Goal: Transaction & Acquisition: Book appointment/travel/reservation

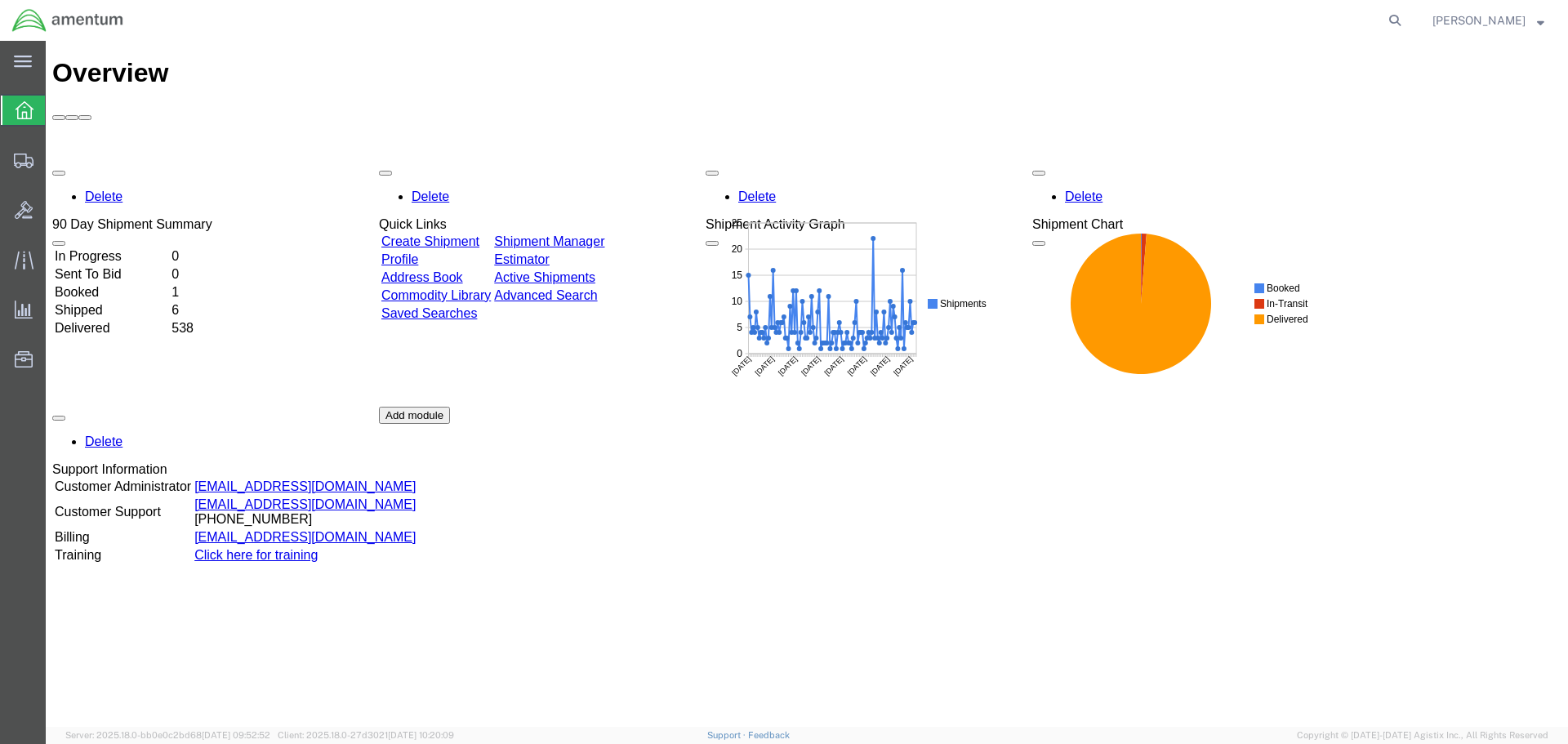
click at [479, 235] on link "Create Shipment" at bounding box center [430, 241] width 98 height 14
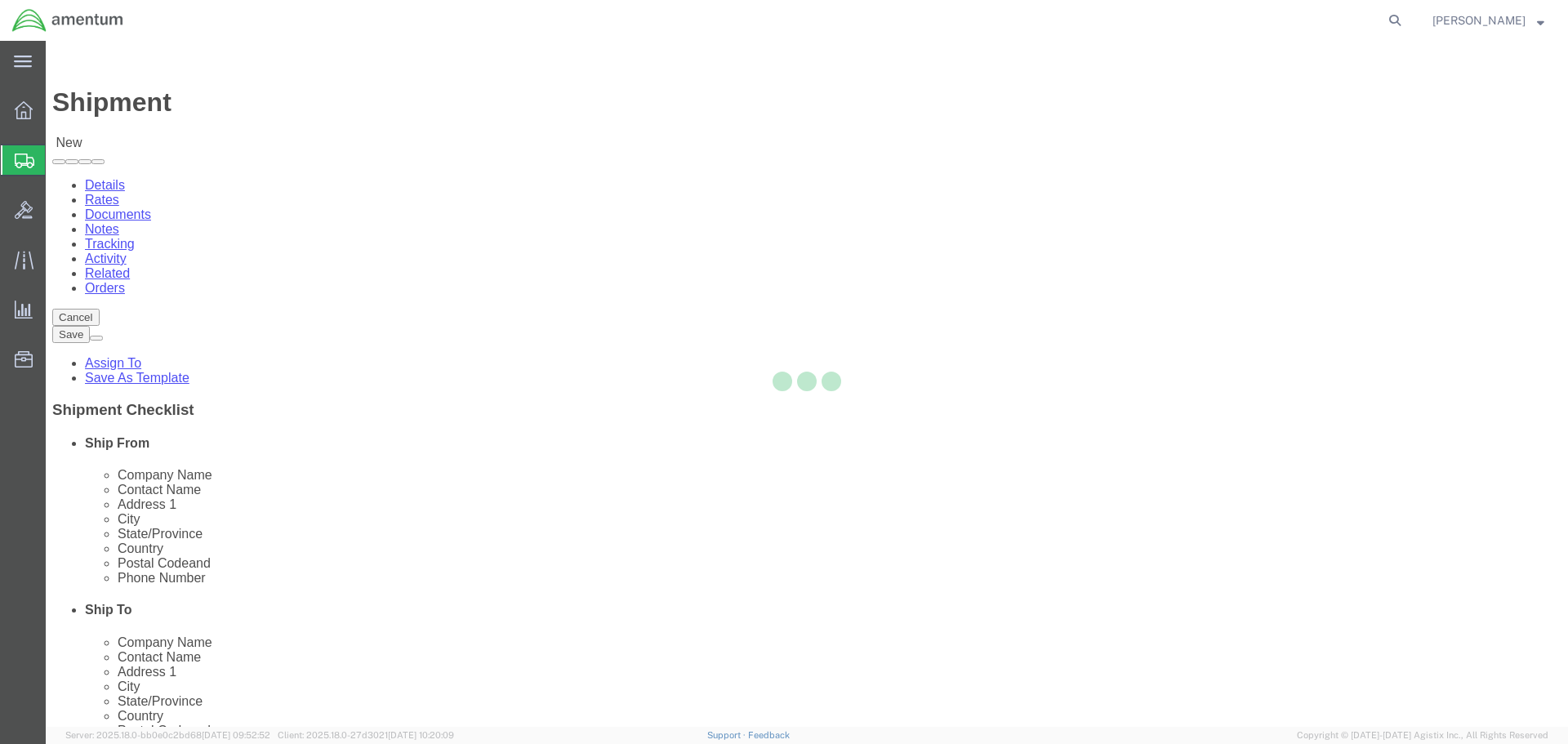
click at [398, 282] on div at bounding box center [807, 384] width 1522 height 686
select select
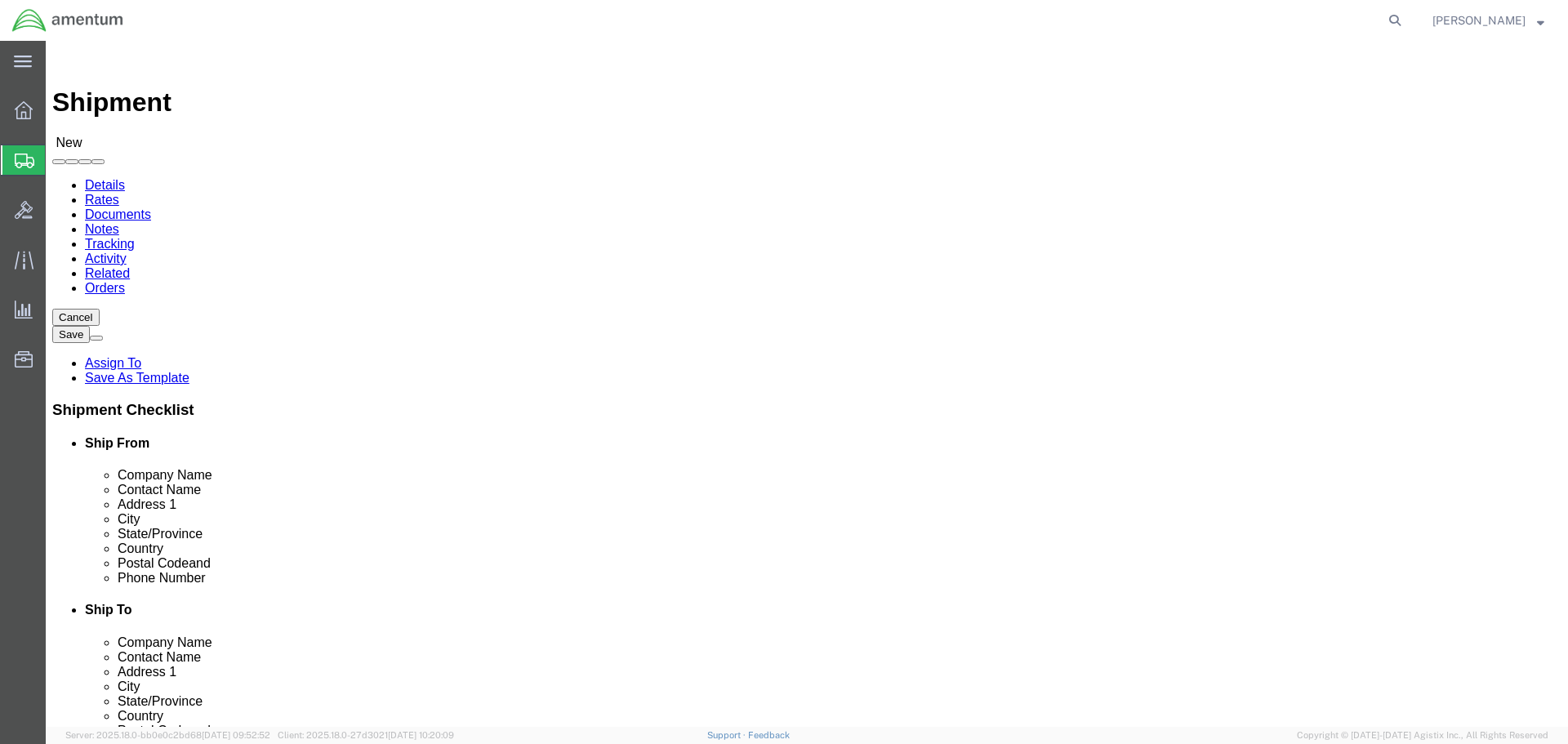
select select "MYPROFILE"
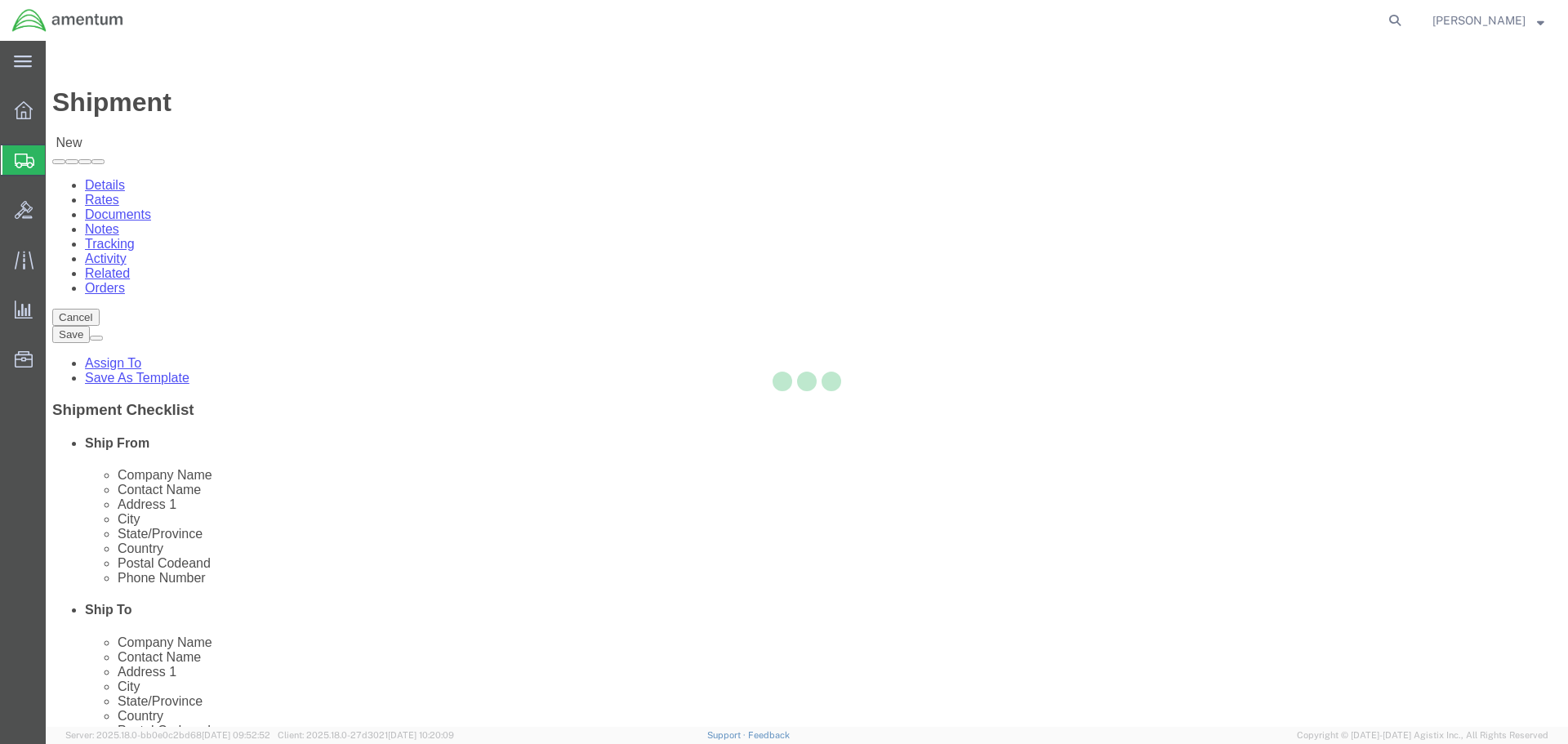
type input "Amentum Services, Inc."
type input "[PERSON_NAME]"
type input "4640 Subchaser Ct"
type input "Building 200"
type input "[GEOGRAPHIC_DATA]"
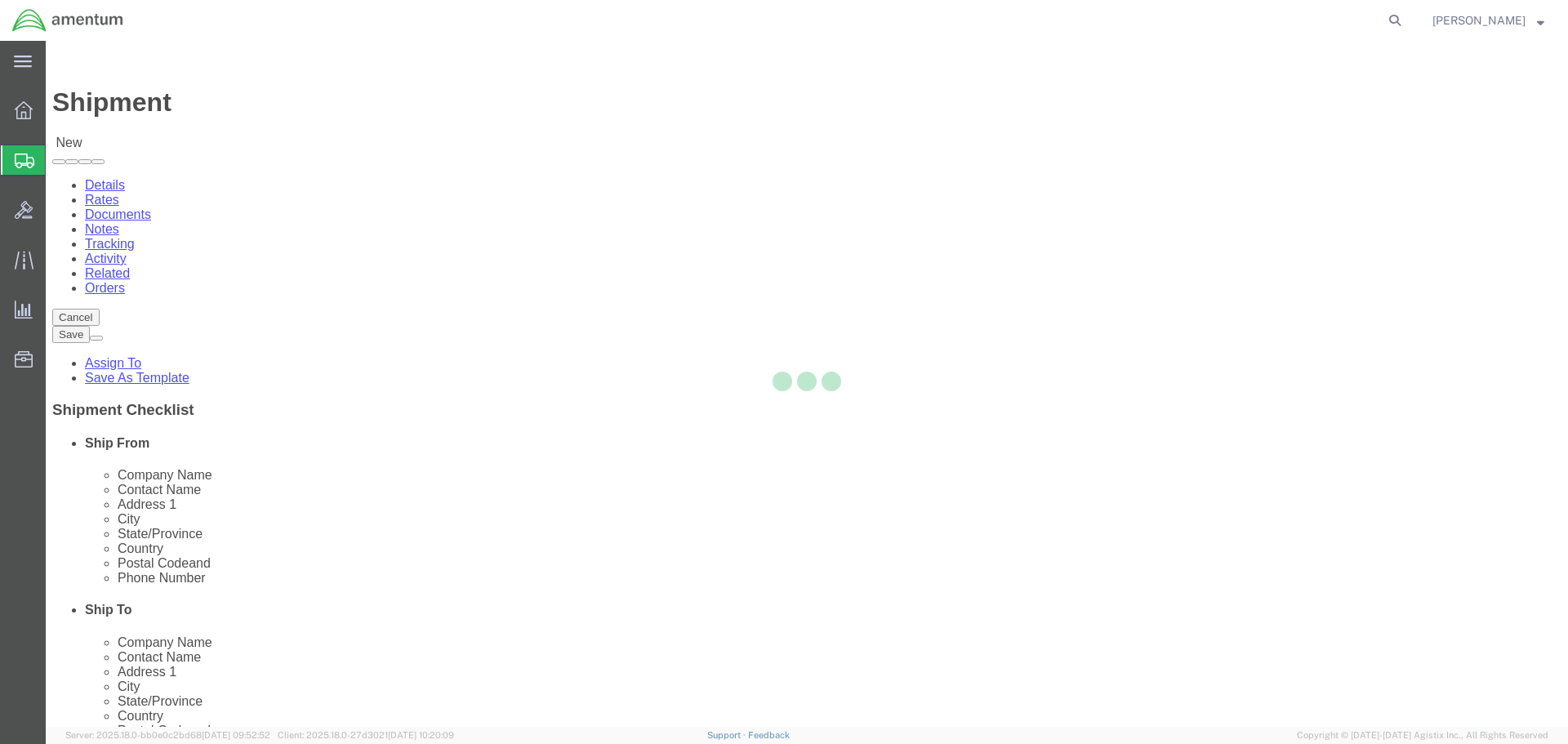
type input "32244"
type input "[PHONE_NUMBER]"
type input "309"
type input "[PERSON_NAME][EMAIL_ADDRESS][PERSON_NAME][DOMAIN_NAME]"
checkbox input "true"
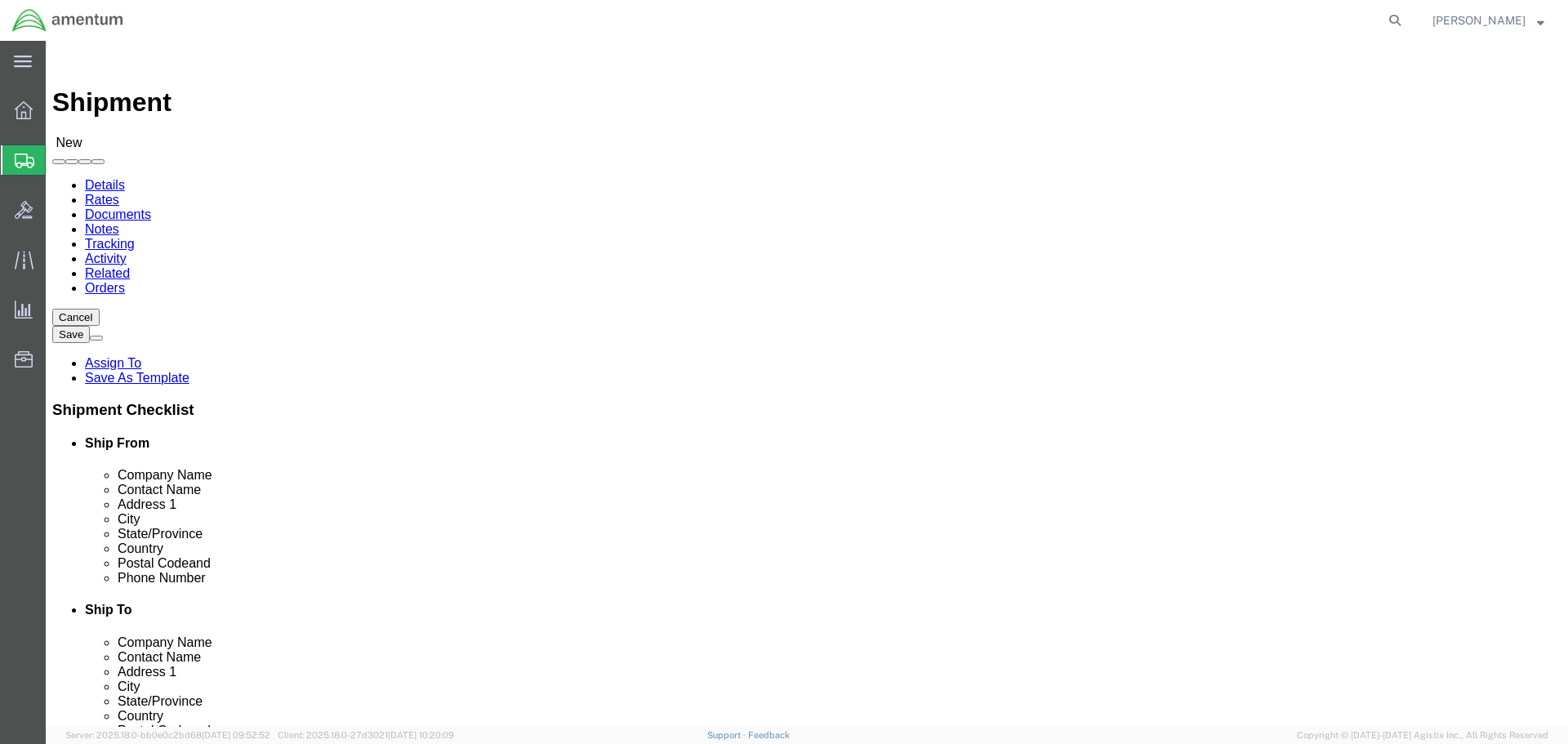
select select "FL"
type input "MCA"
select select "49941"
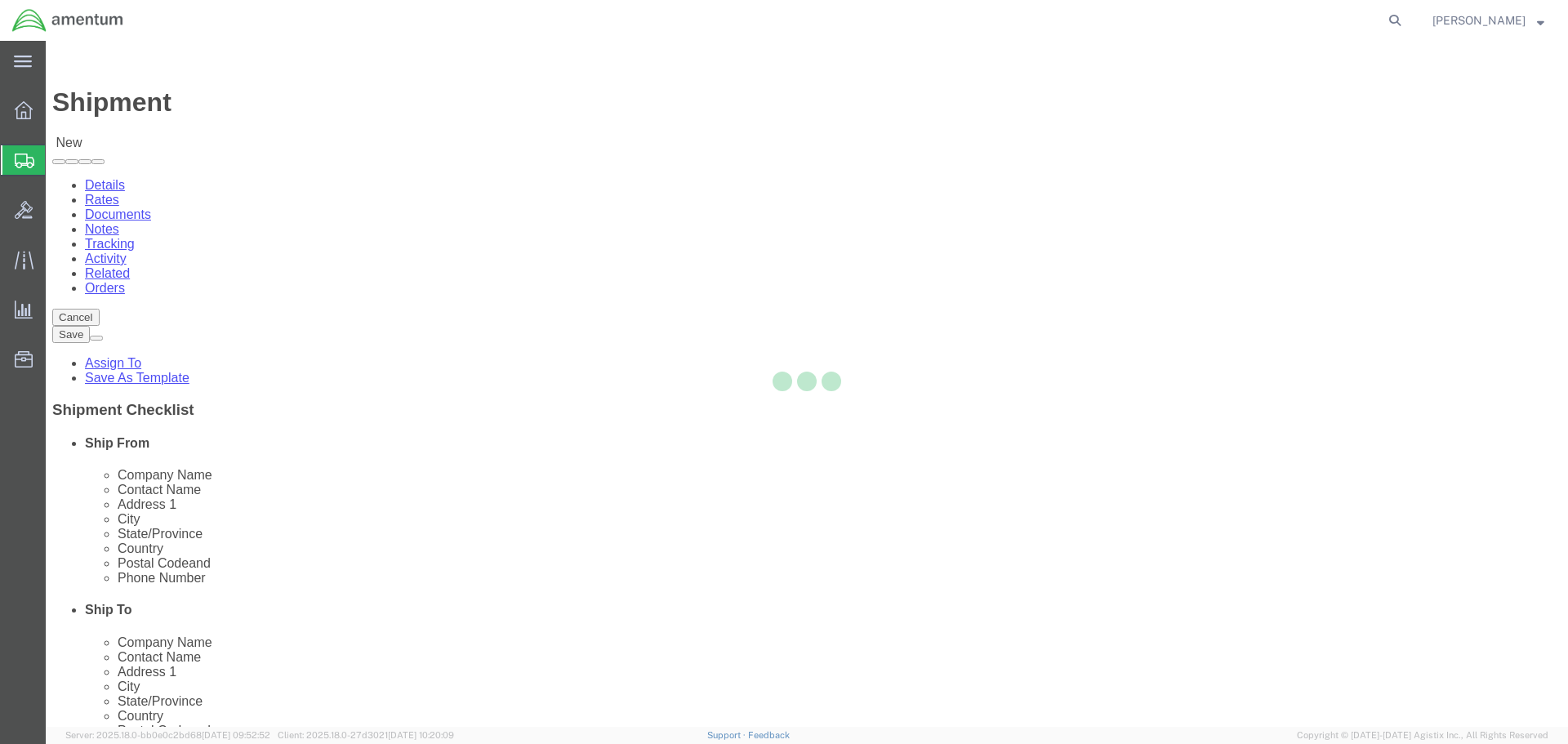
type input "Amentum Services, Inc"
type input "[PERSON_NAME]"
type input "[STREET_ADDRESS]"
type input "32C"
type input "McAllen"
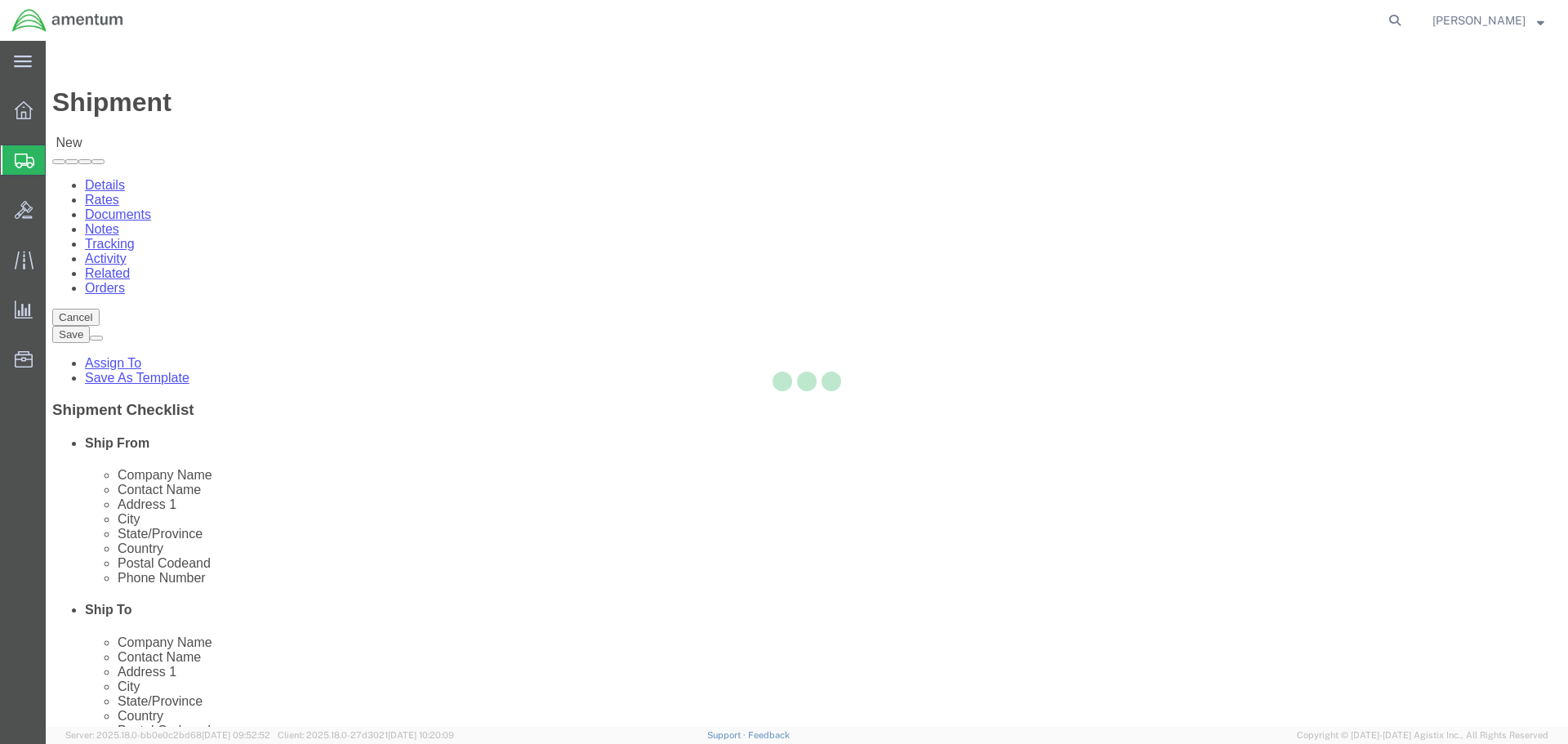
type input "78503"
type input "[PHONE_NUMBER]"
type input "[PERSON_NAME][EMAIL_ADDRESS][PERSON_NAME][DOMAIN_NAME]"
checkbox input "true"
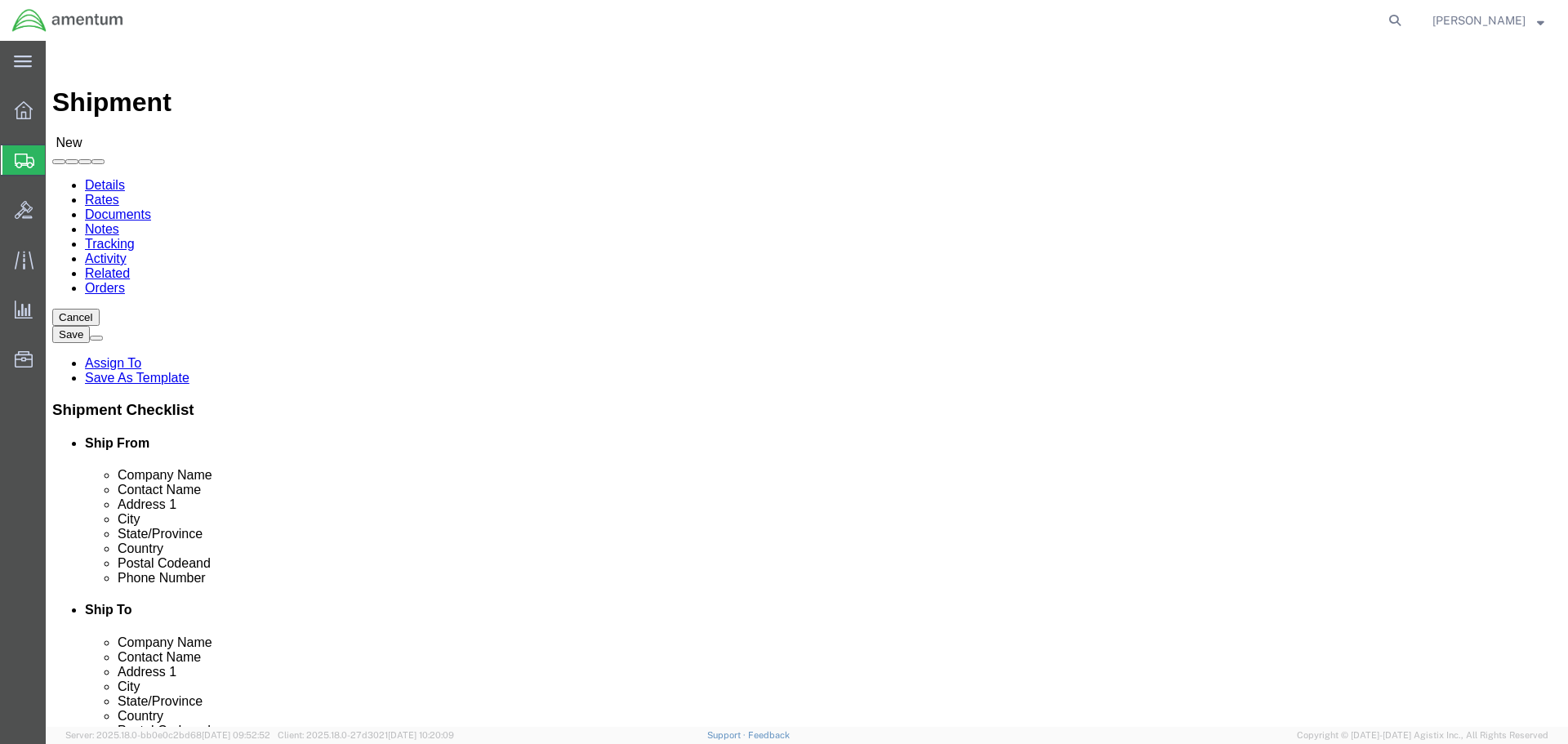
select select "[GEOGRAPHIC_DATA]"
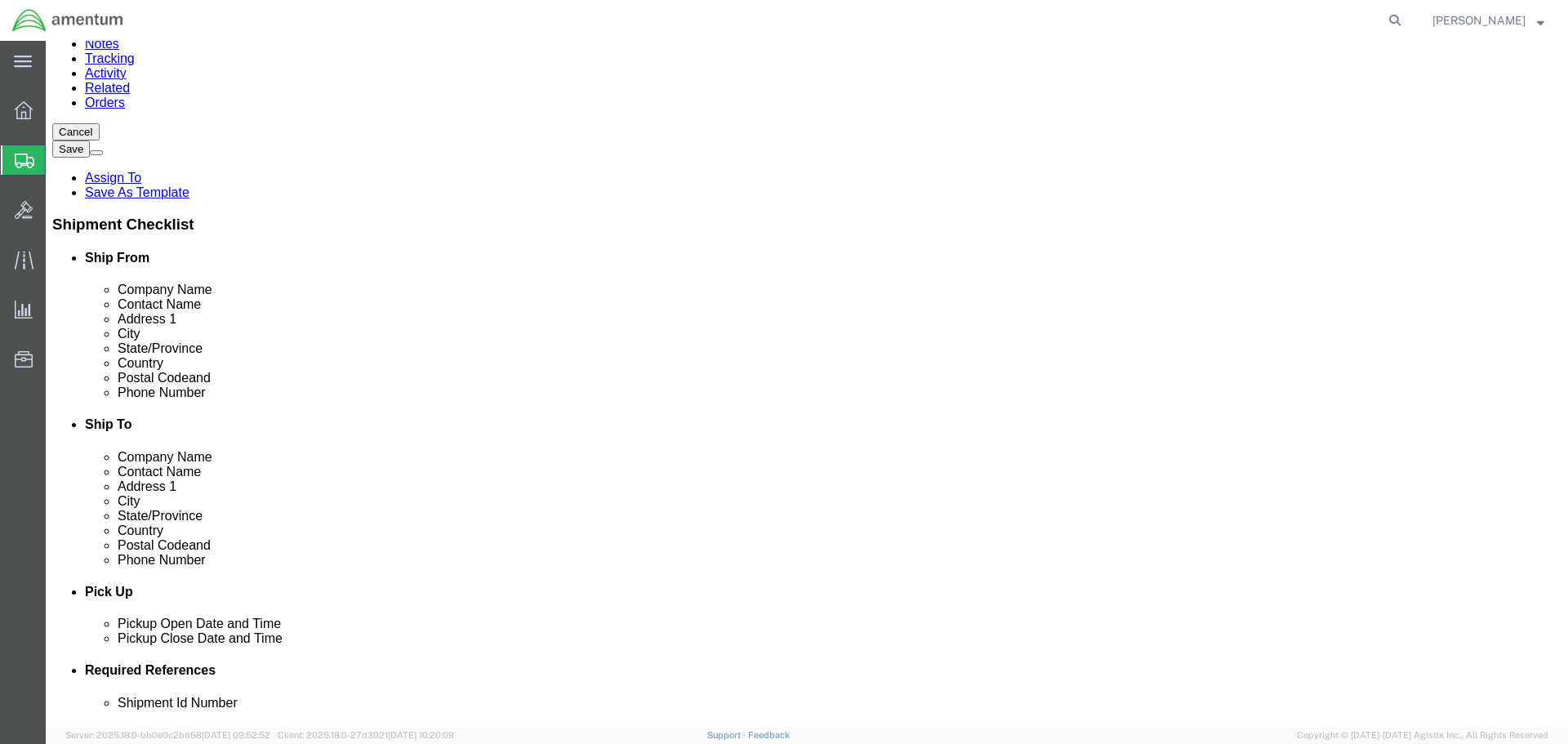
scroll to position [81, 0]
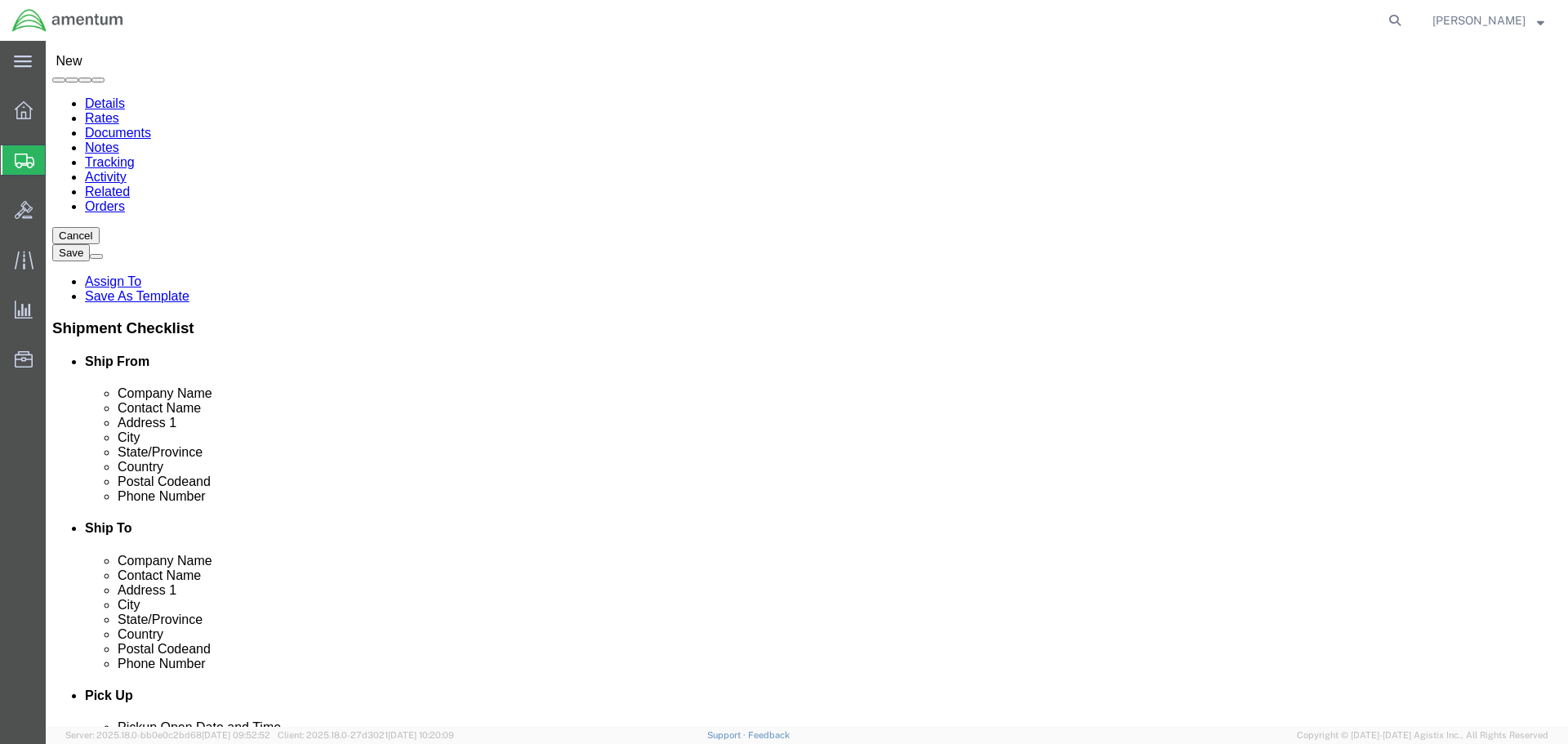
drag, startPoint x: 948, startPoint y: 258, endPoint x: 718, endPoint y: 254, distance: 230.0
click div "Contact Name [PERSON_NAME]"
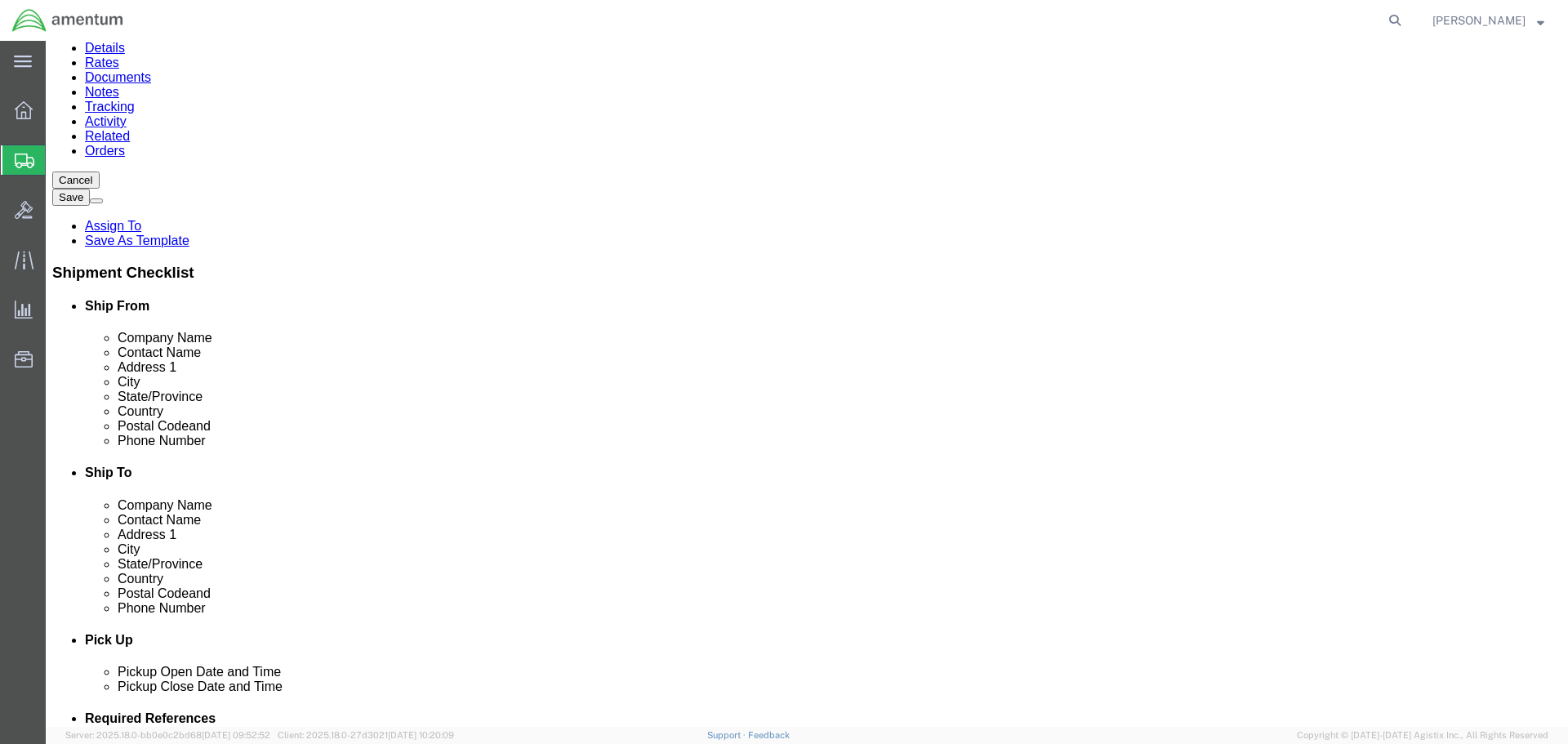
scroll to position [163, 0]
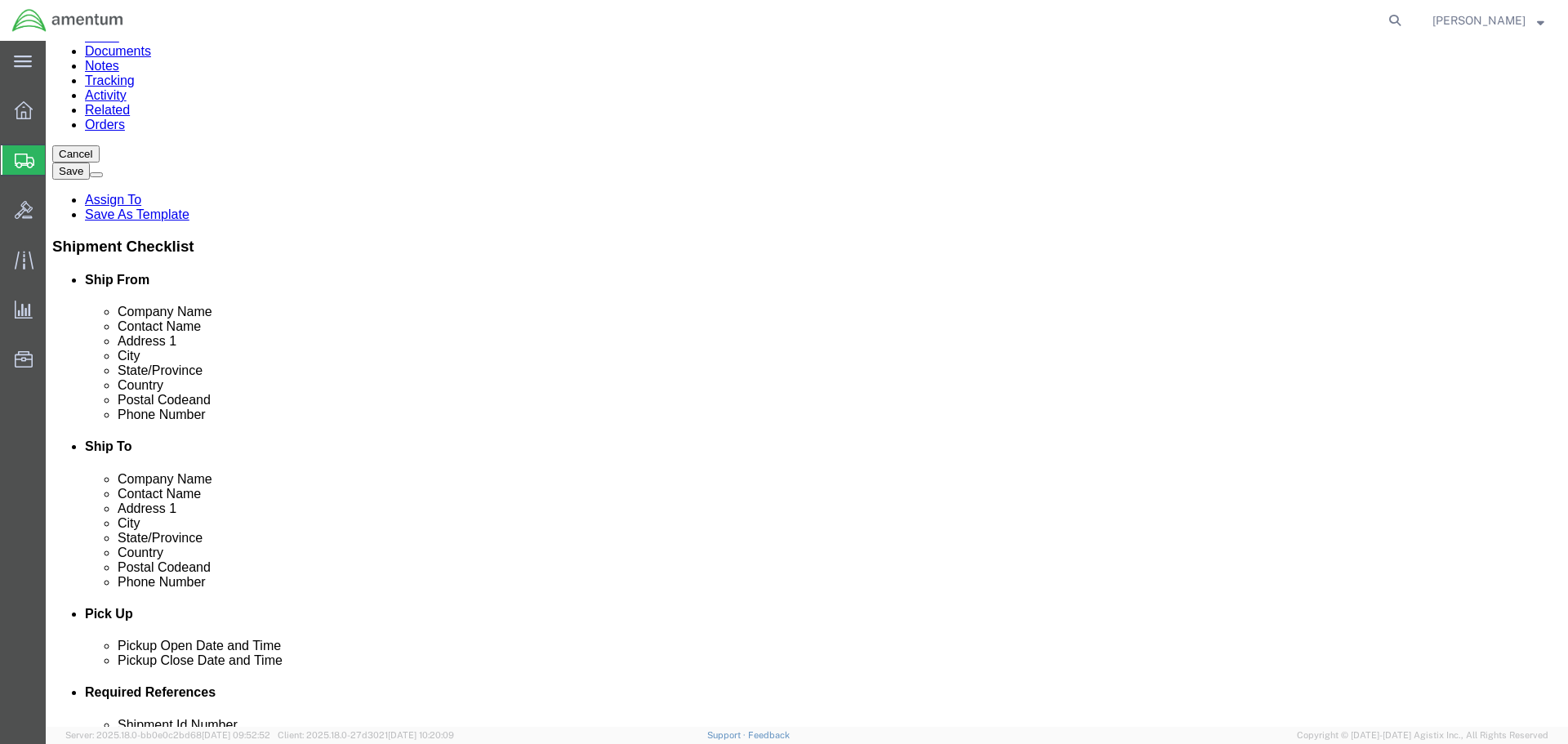
type input "ATTN: [PERSON_NAME]"
click input "checkbox"
checkbox input "false"
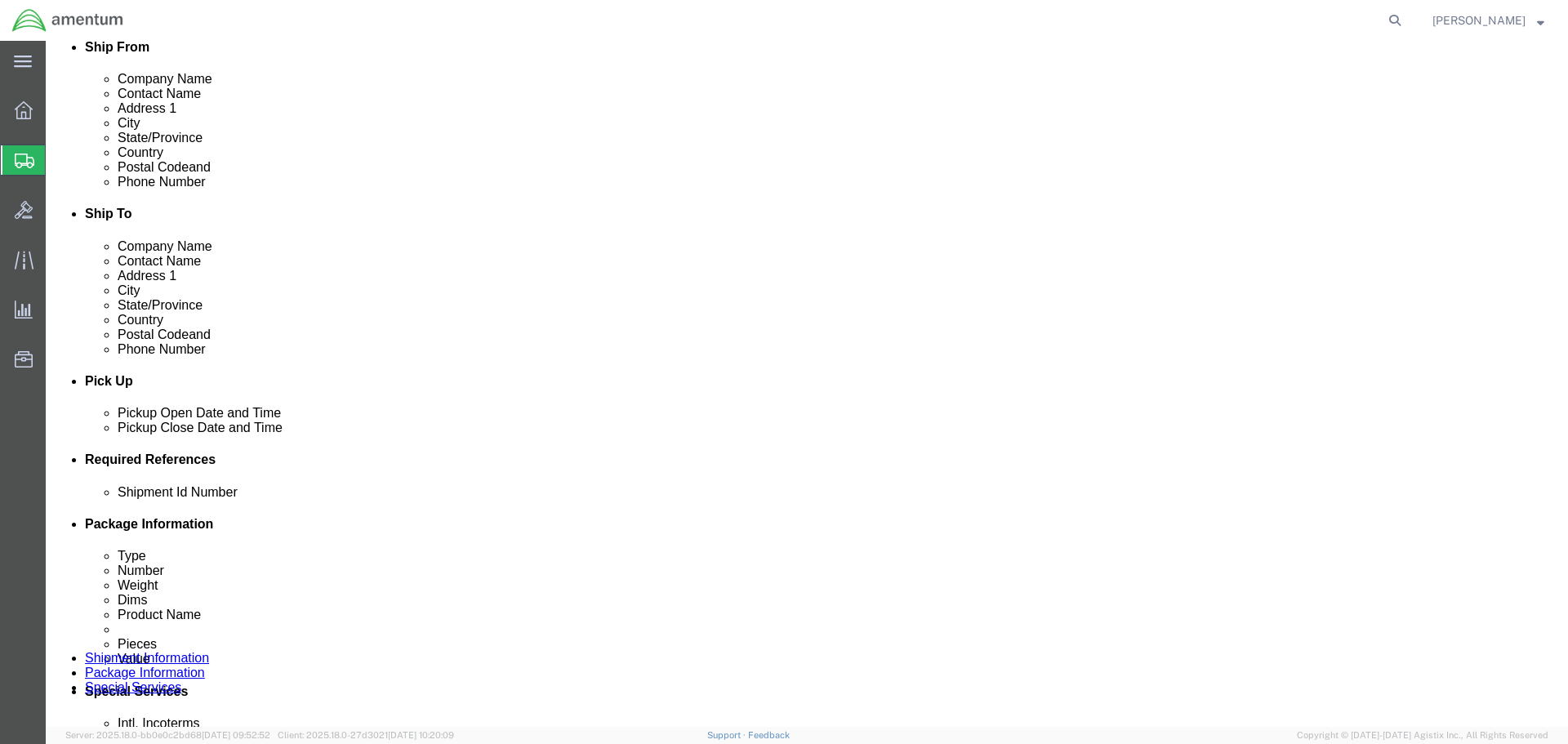
scroll to position [490, 0]
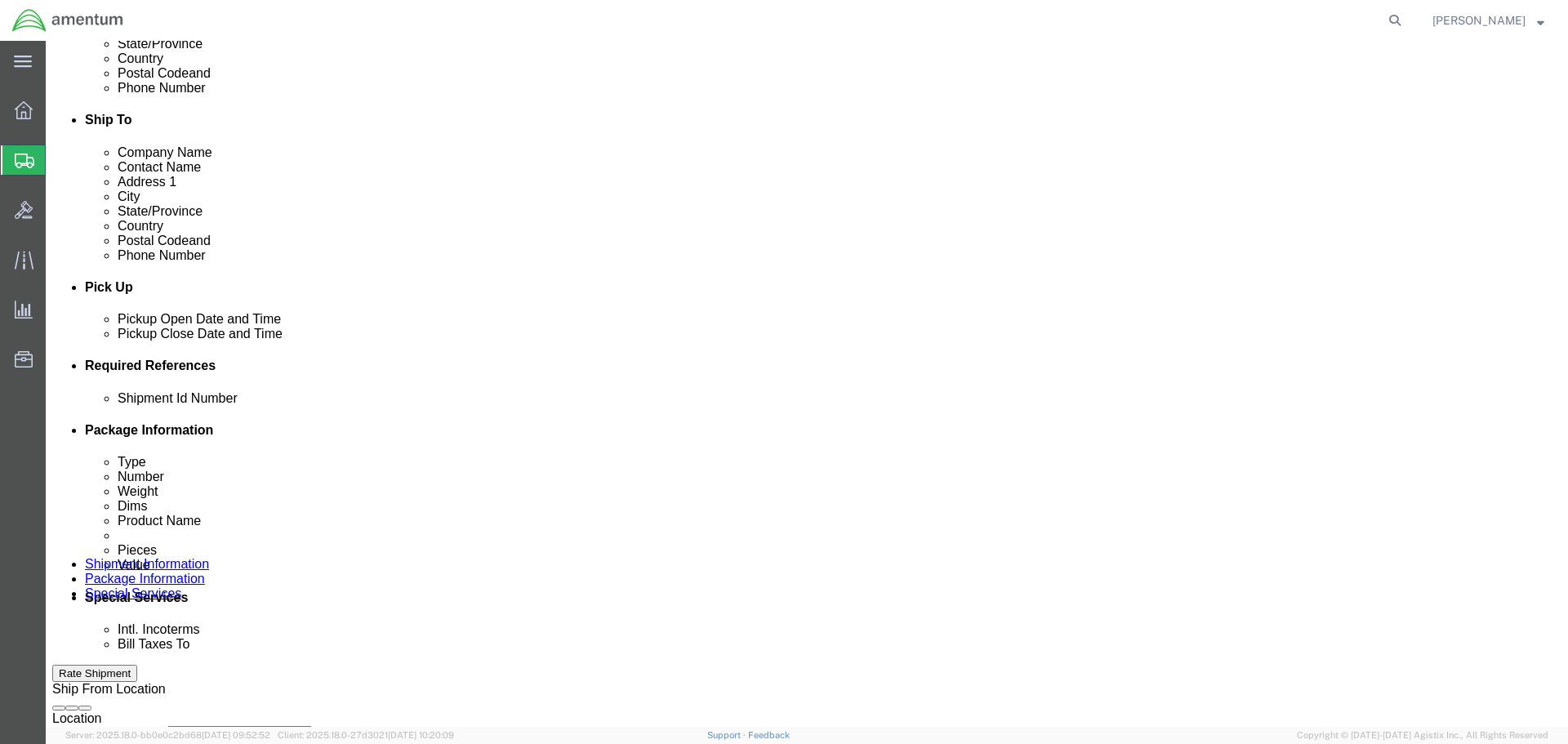
click input "text"
type input "DOVETAIL"
click button "Add reference"
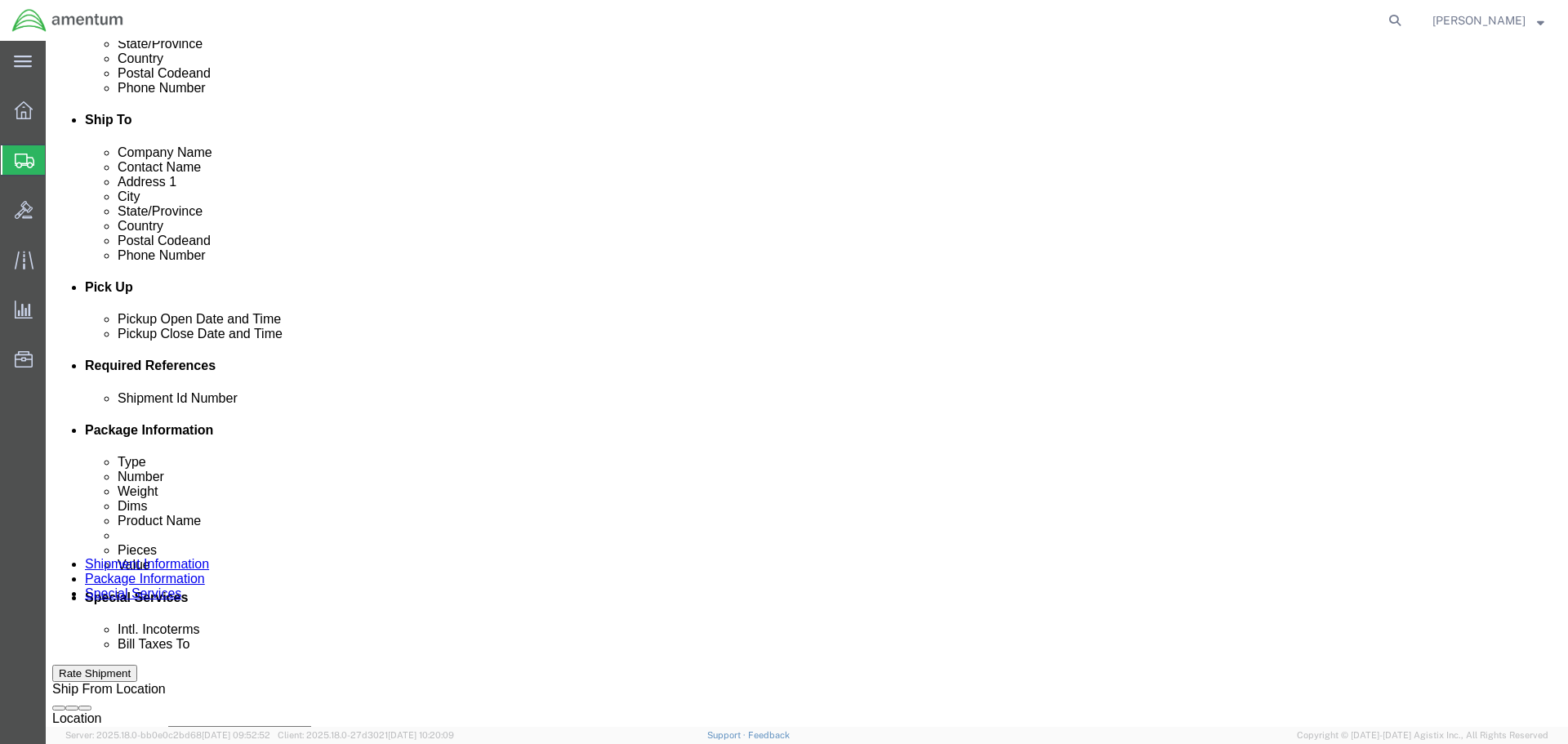
click select "Select Account Type Activity ID Airline Appointment Number ASN Batch Request # …"
select select "PROJNUM"
click select "Select Account Type Activity ID Airline Appointment Number ASN Batch Request # …"
type input "6118.03.03.2219.000.SER.0000"
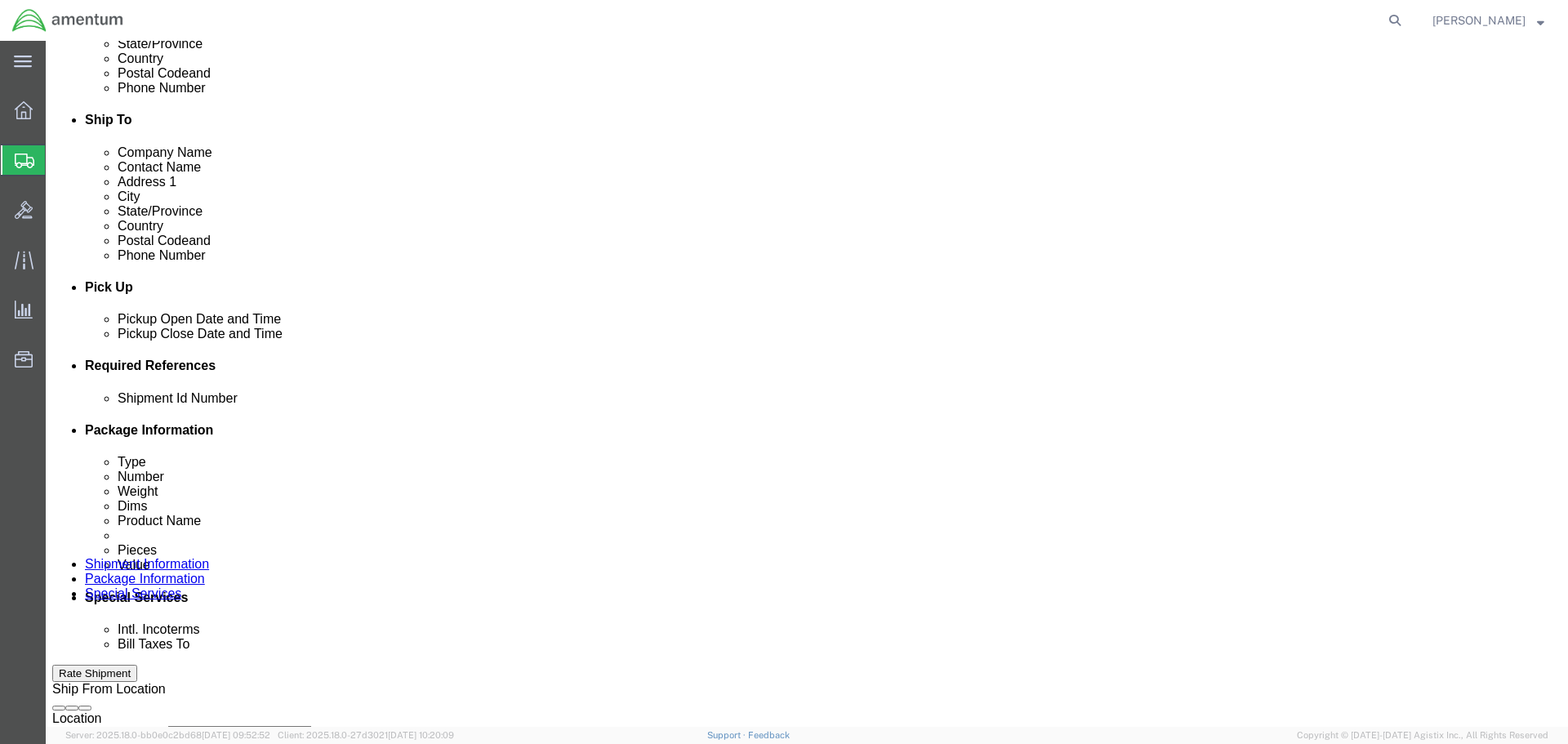
scroll to position [0, 0]
select select "DELNUM"
type input "B"
select select "DEPT"
type input "CBP"
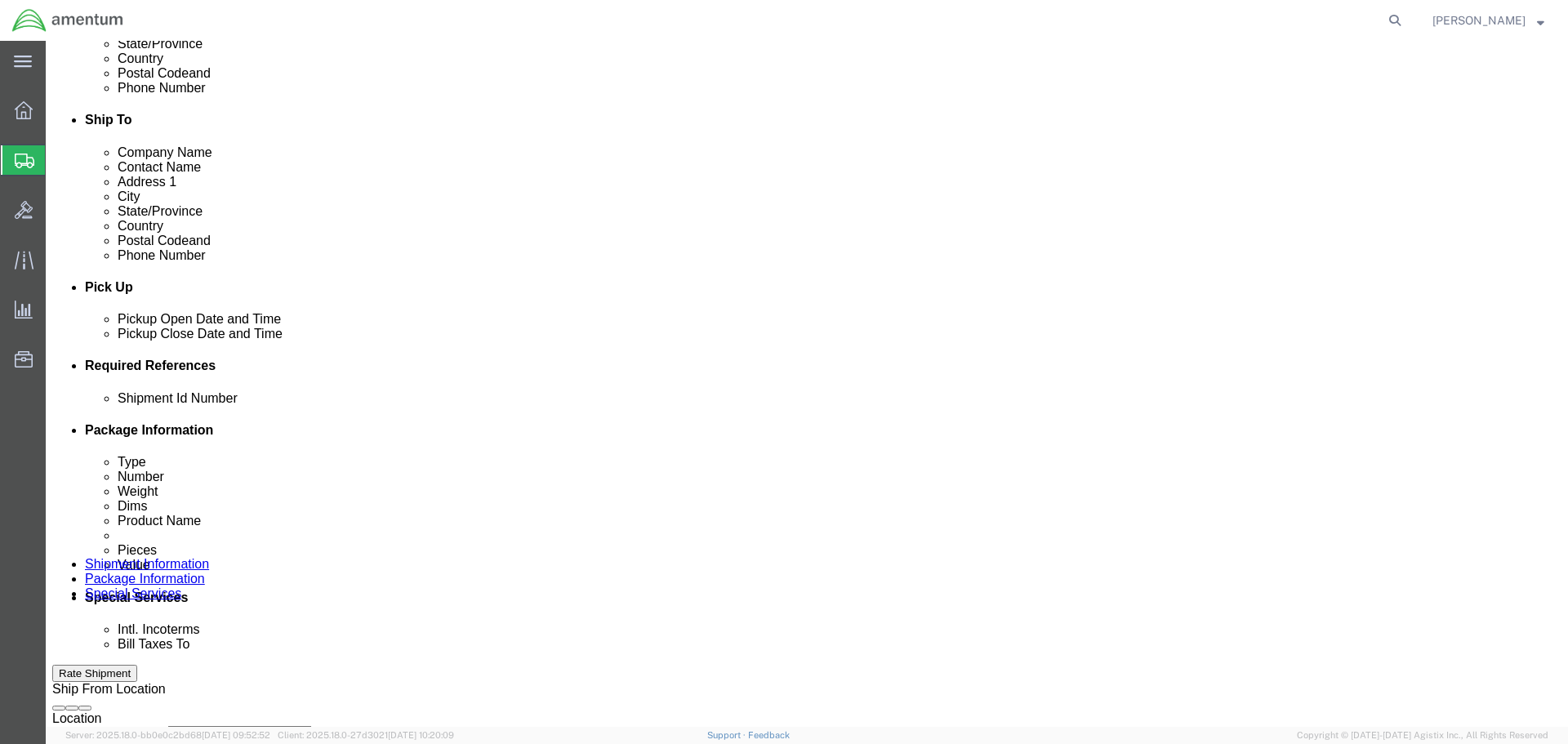
select select "CUSTREF"
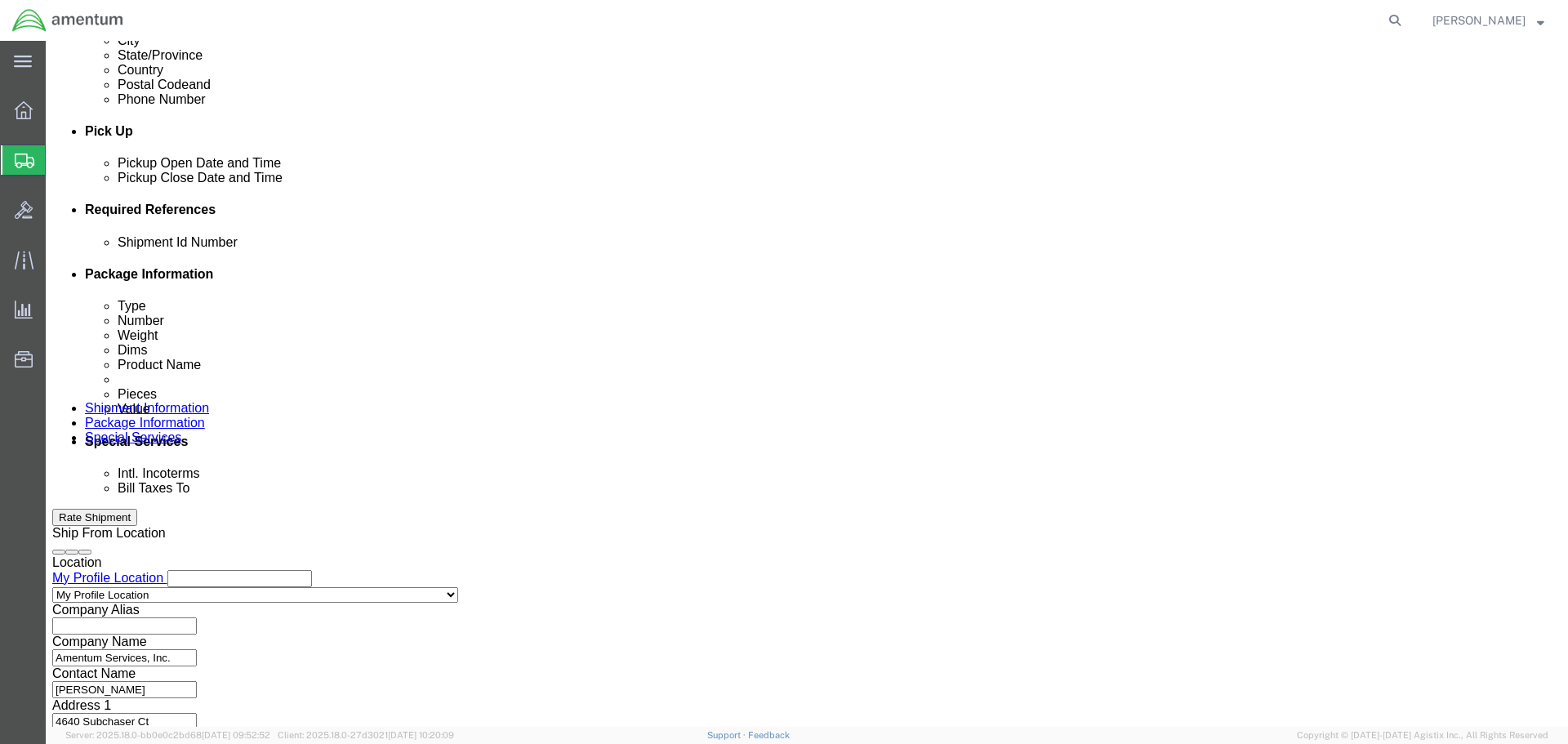
scroll to position [747, 0]
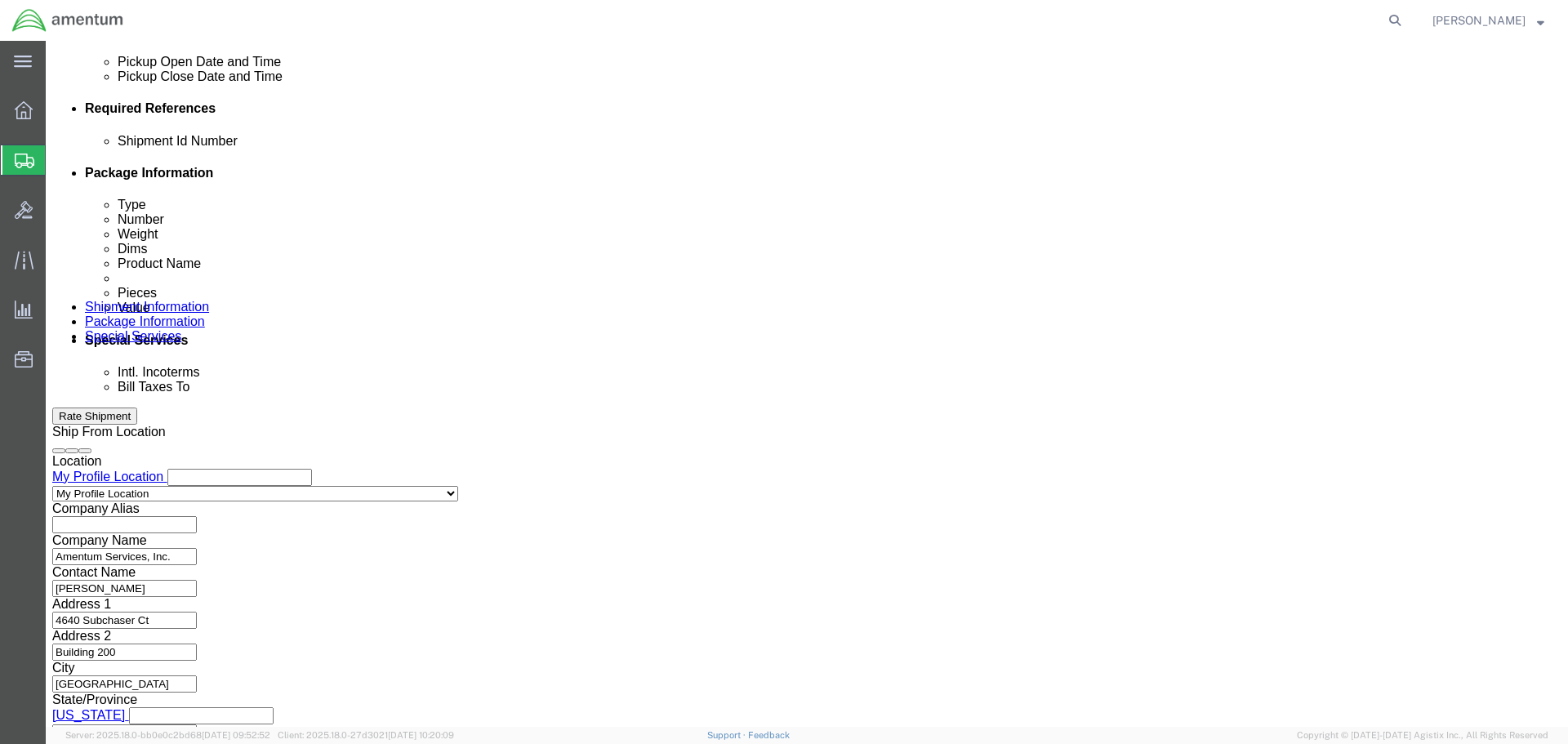
type input "TO MCA"
click button "Continue"
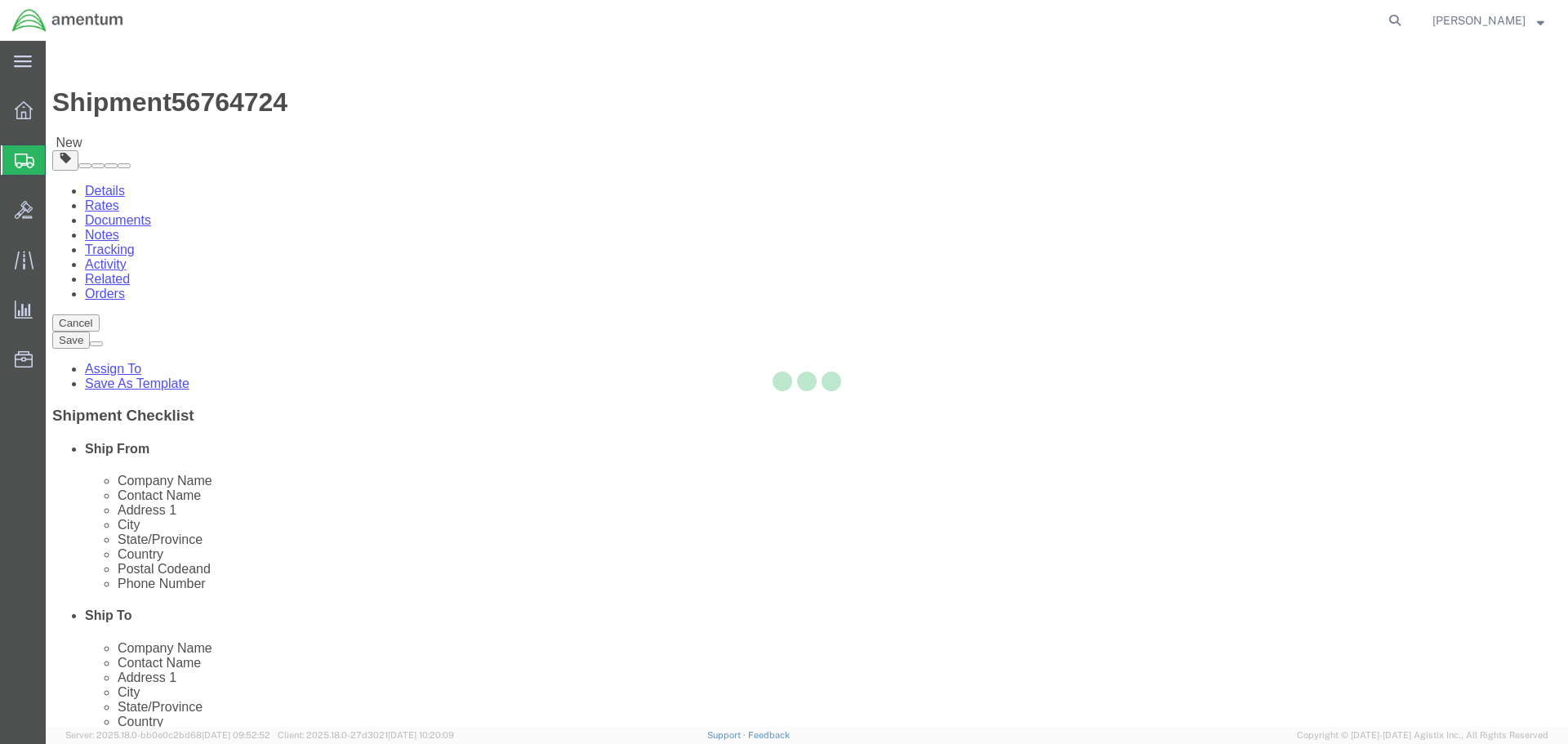
select select "CBOX"
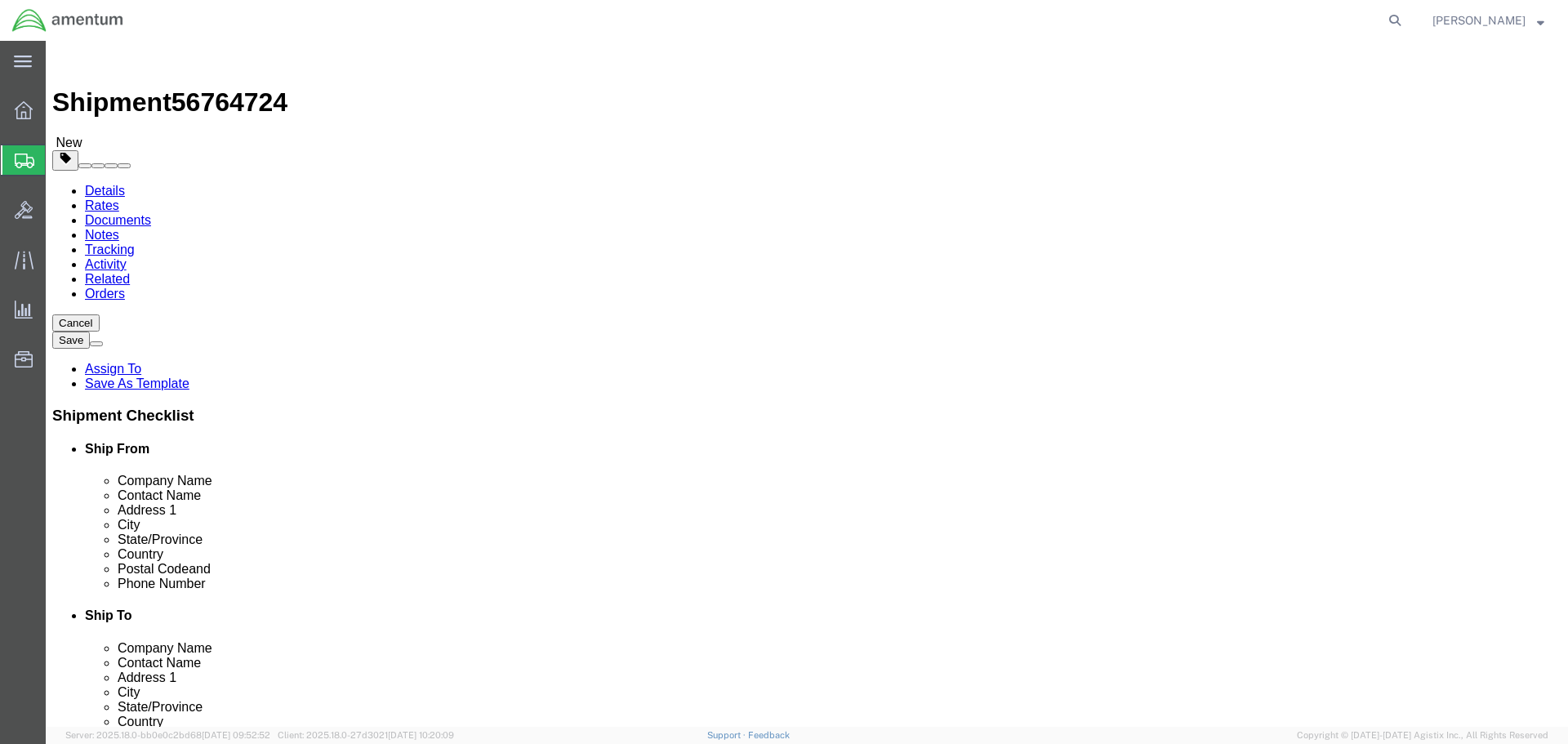
click input "text"
type input "10"
type input "8"
type input "6"
type input "5"
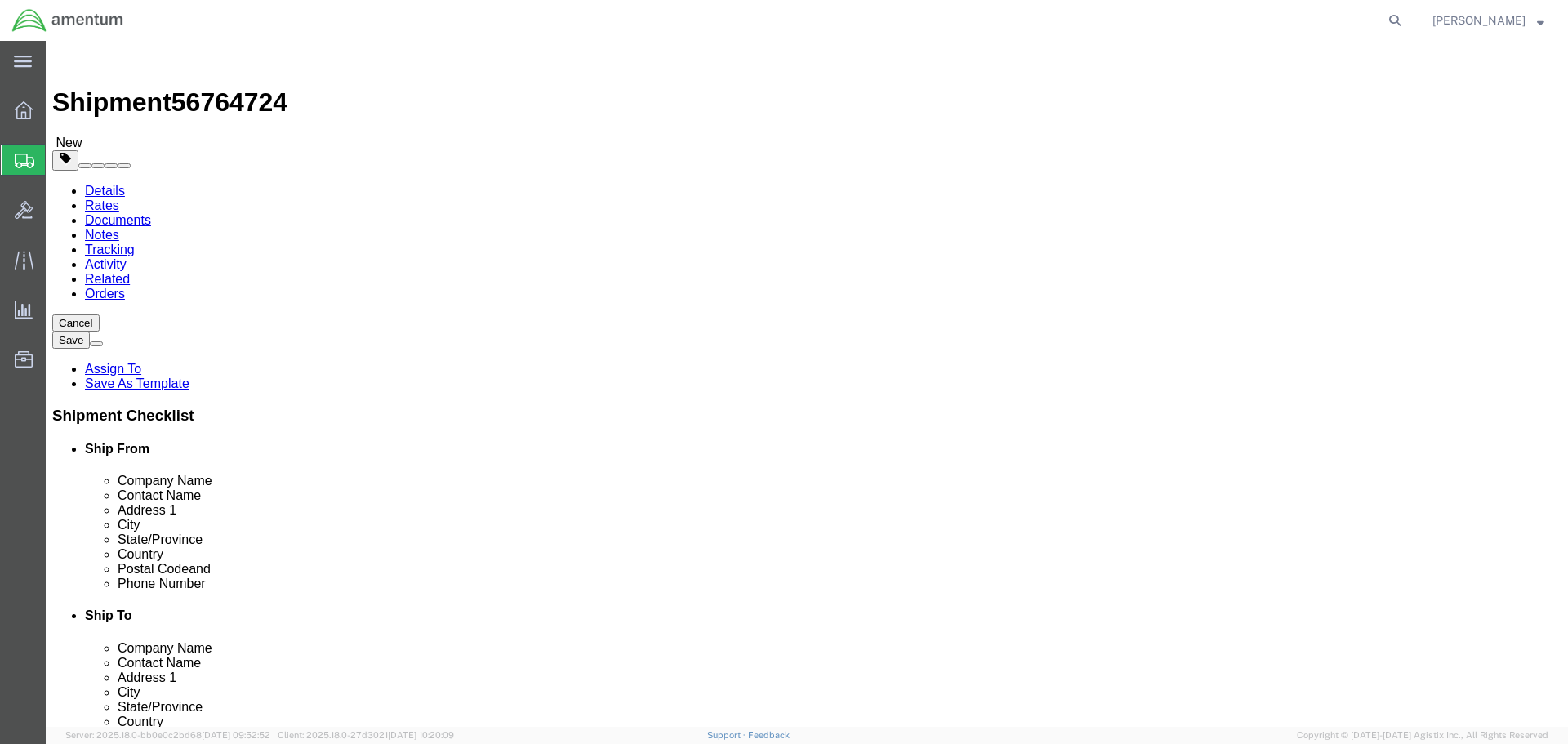
click link "Add Content"
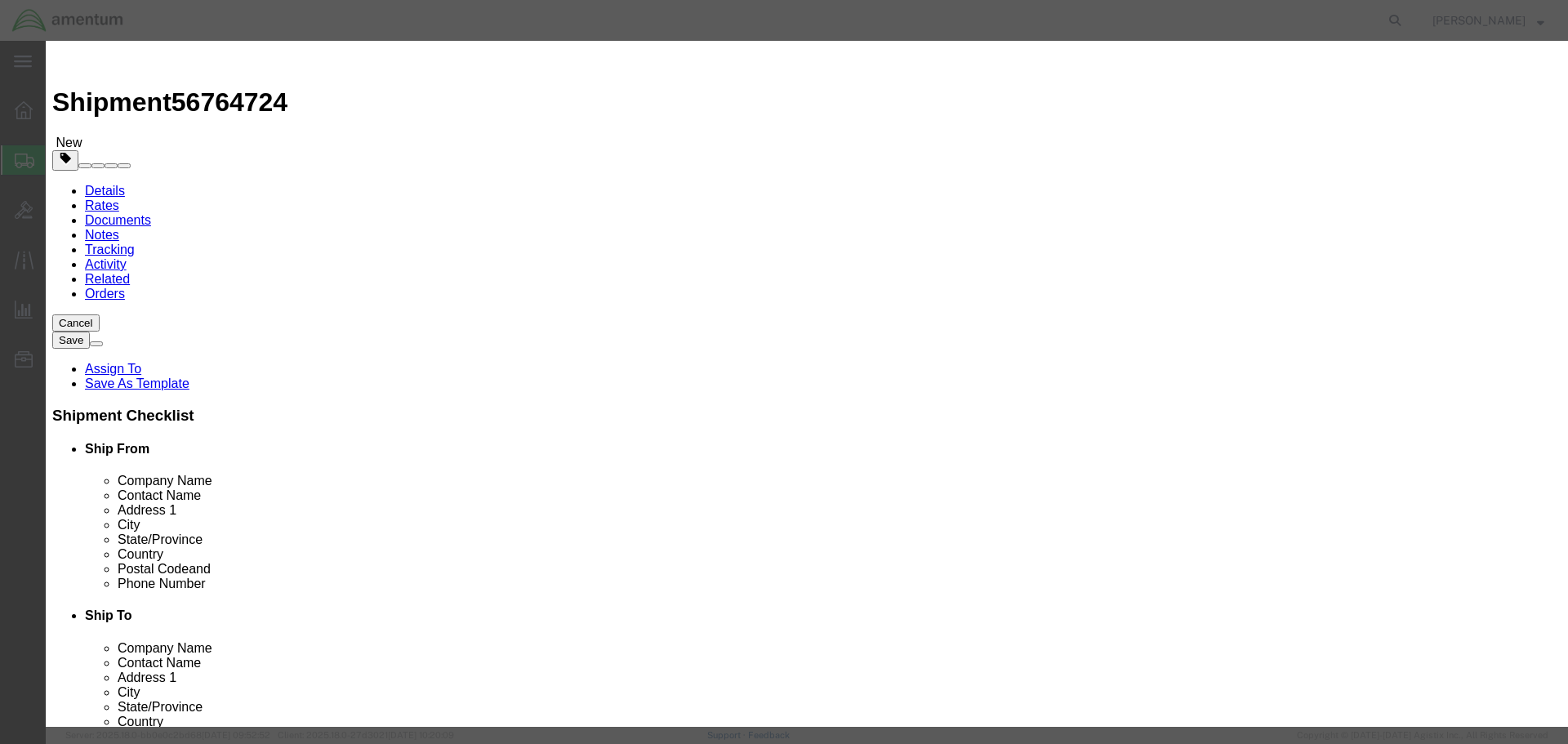
click input "text"
type input "DOVETAIL"
type input "1"
type input "2000"
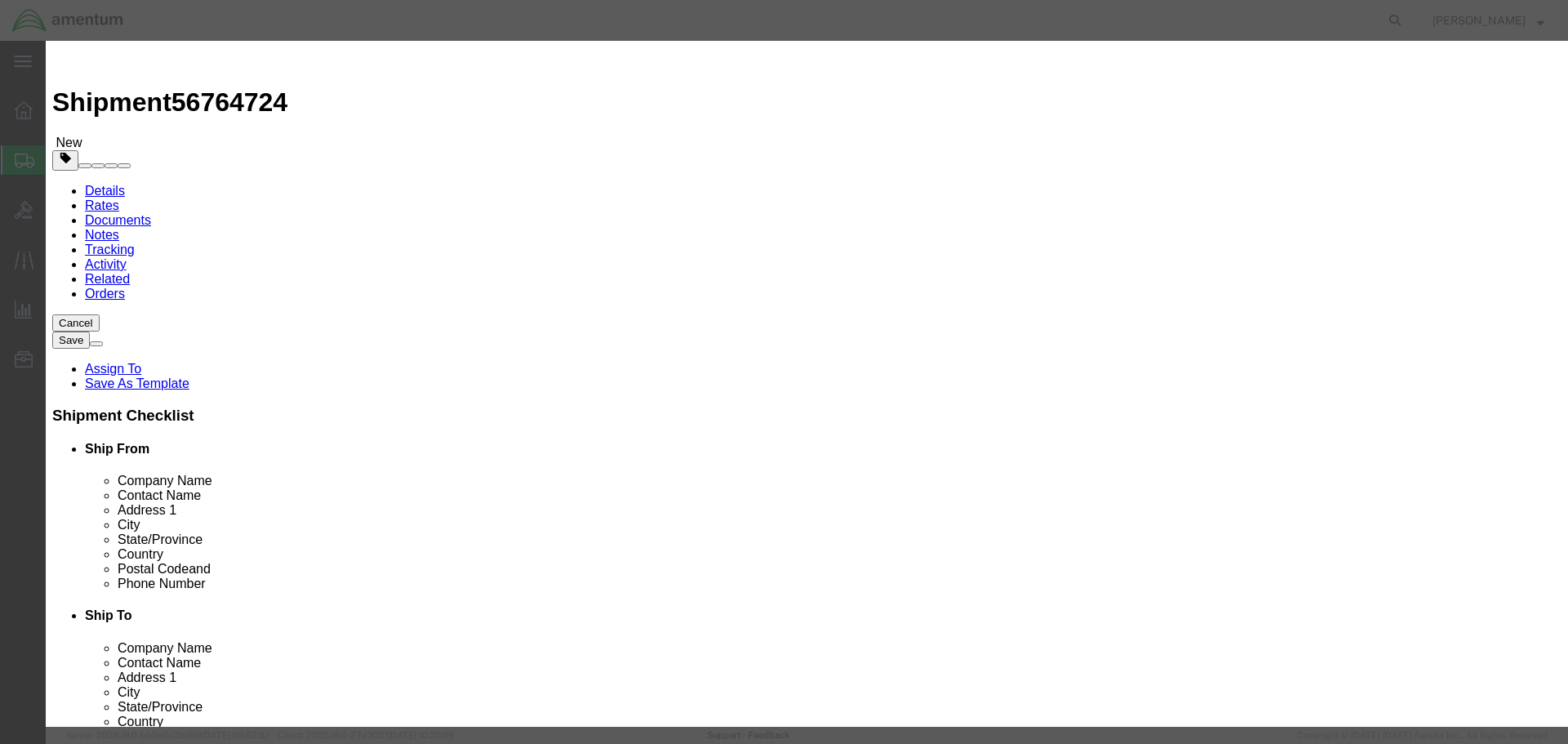
click button "Save & Close"
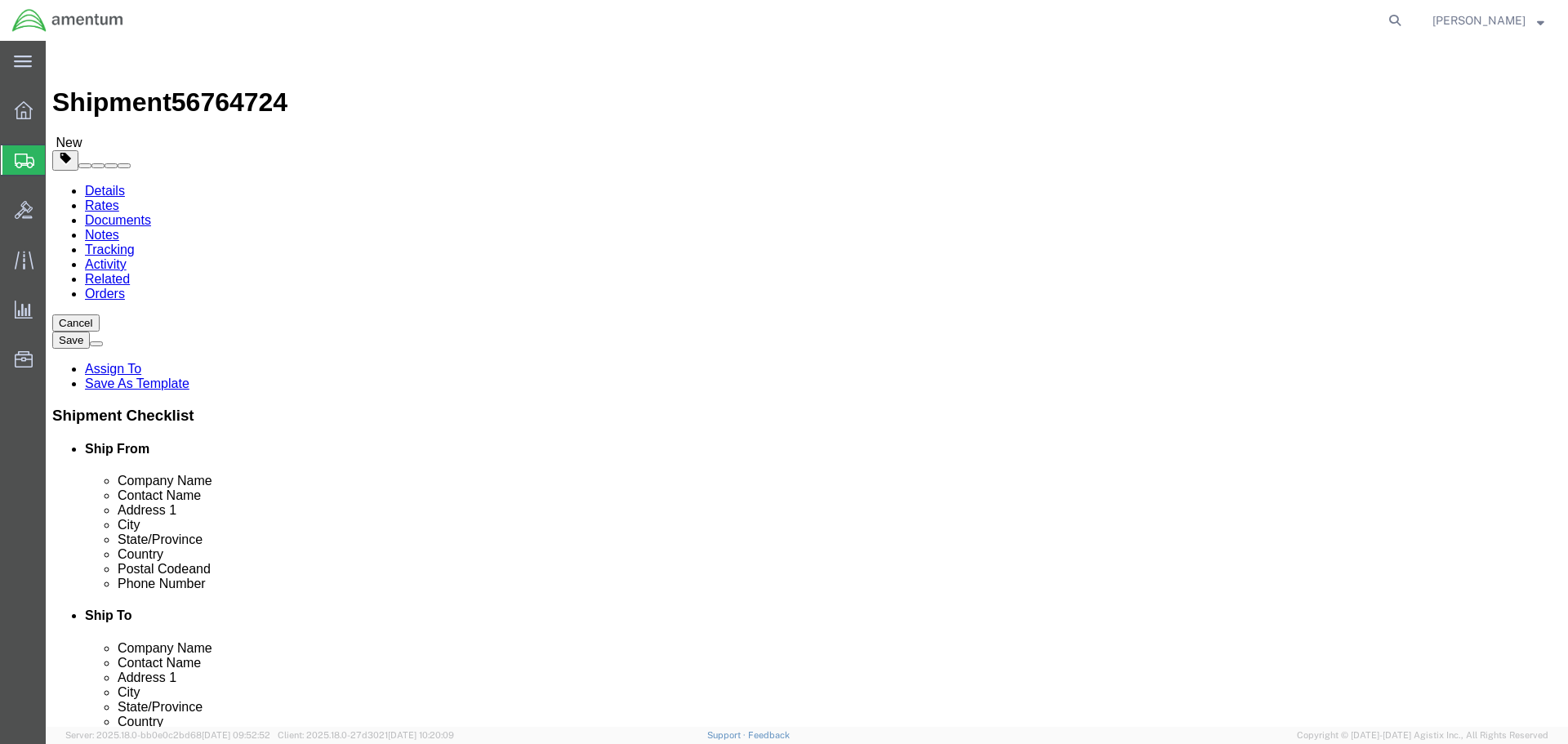
click button "Rate Shipment"
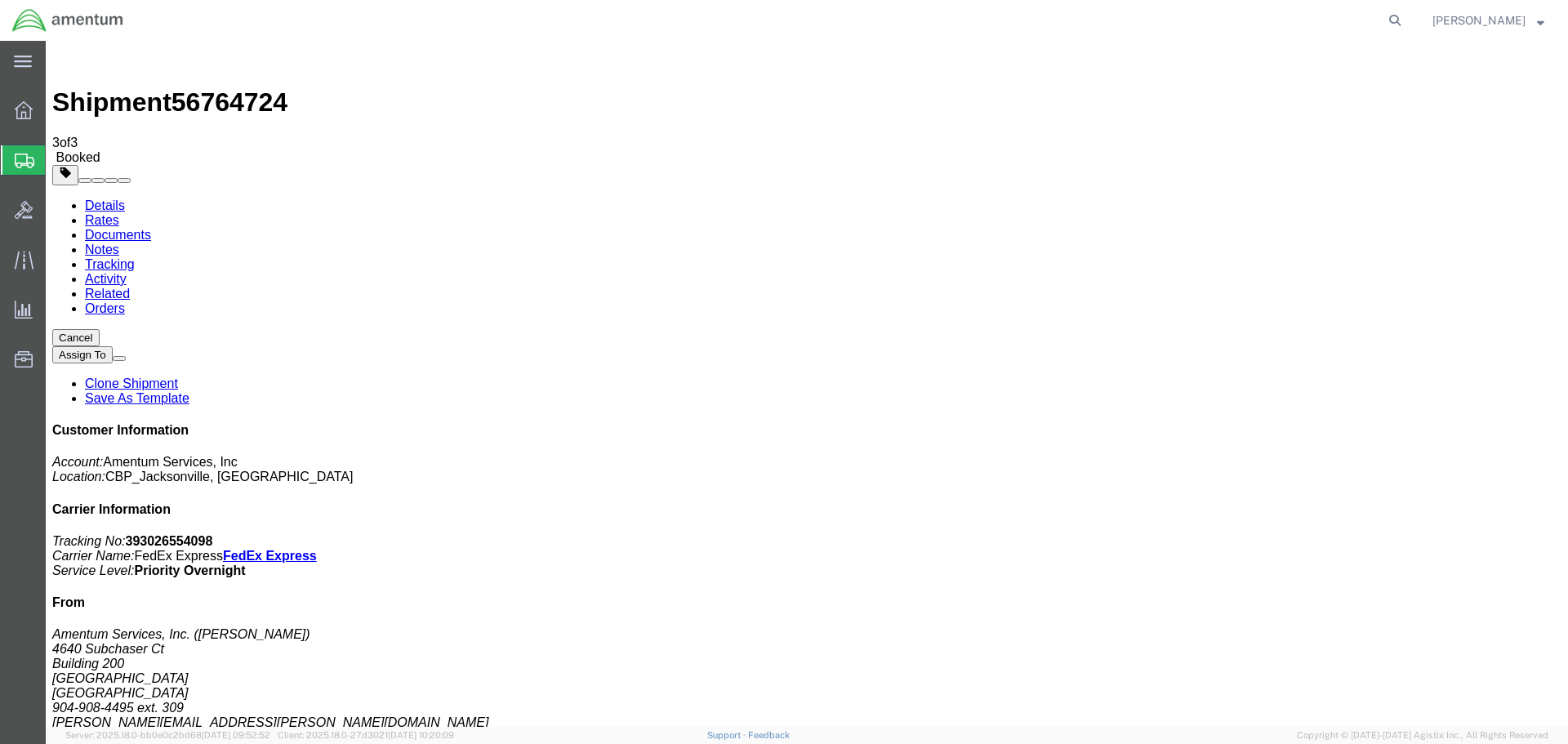
click at [213, 534] on b "393026554098" at bounding box center [169, 540] width 87 height 14
copy b "393026554098"
click at [1449, 423] on div "Customer Information Account: Amentum Services, Inc Location: CBP_Jacksonville,…" at bounding box center [806, 721] width 1509 height 597
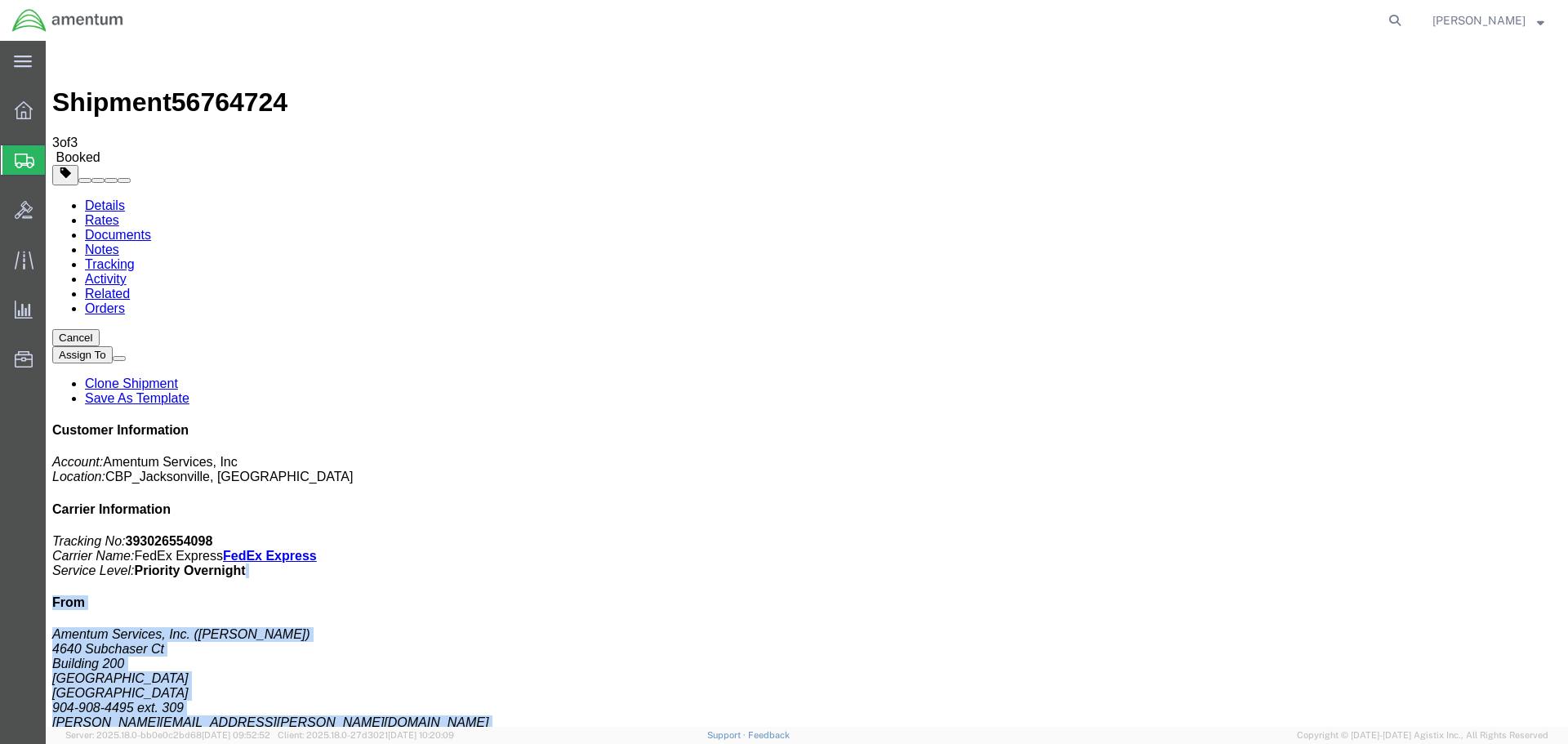
drag, startPoint x: 1452, startPoint y: 281, endPoint x: 1251, endPoint y: 251, distance: 203.2
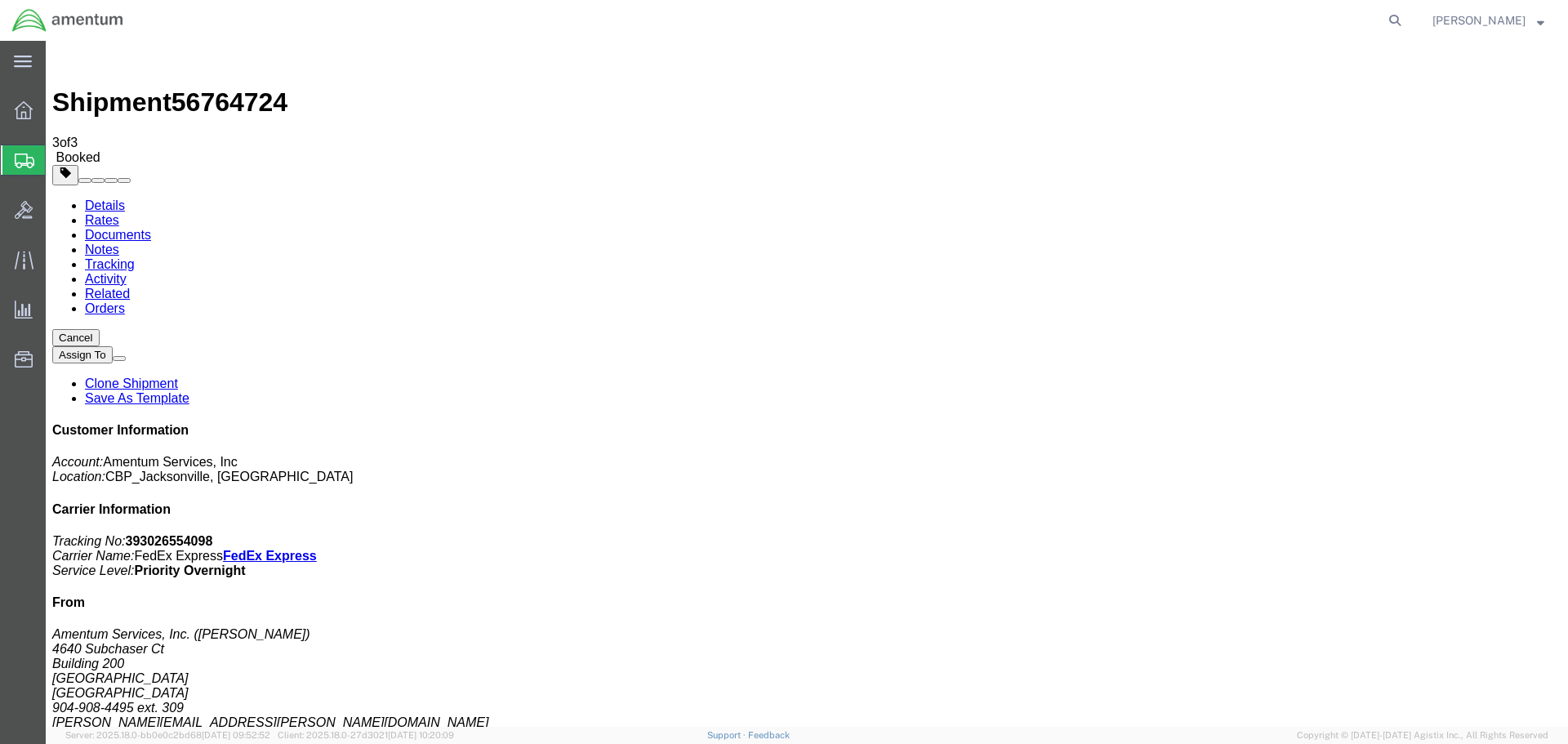
click at [134, 549] on icon "Carrier Name:" at bounding box center [92, 555] width 81 height 14
drag, startPoint x: 1451, startPoint y: 282, endPoint x: 1270, endPoint y: 248, distance: 184.2
click at [1270, 534] on p "Tracking No: 393026554098 Carrier Name: FedEx Express FedEx Express Service Lev…" at bounding box center [806, 555] width 1509 height 44
copy p "Tracking No: 393026554098 Carrier Name: FedEx Express FedEx Express Service Lev…"
